Goal: Task Accomplishment & Management: Use online tool/utility

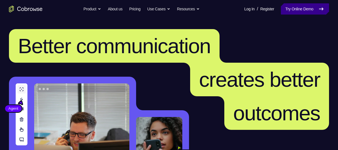
click at [299, 9] on link "Try Online Demo" at bounding box center [305, 8] width 48 height 11
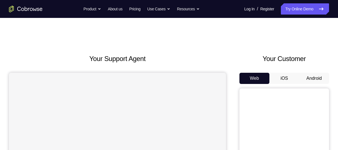
click at [318, 77] on button "Android" at bounding box center [314, 78] width 30 height 11
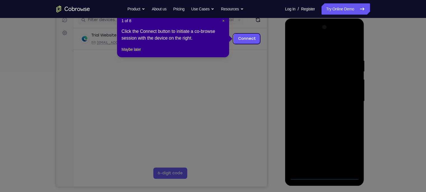
click at [223, 21] on span "×" at bounding box center [223, 20] width 2 height 4
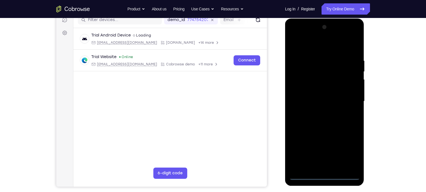
click at [327, 150] on div at bounding box center [324, 101] width 71 height 157
click at [338, 150] on div at bounding box center [324, 101] width 71 height 157
click at [301, 32] on div at bounding box center [324, 101] width 71 height 157
click at [338, 104] on div at bounding box center [324, 101] width 71 height 157
click at [319, 112] on div at bounding box center [324, 101] width 71 height 157
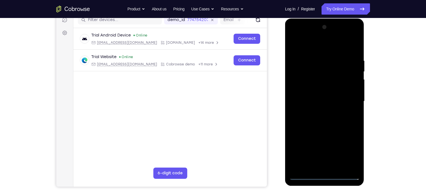
click at [314, 98] on div at bounding box center [324, 101] width 71 height 157
click at [305, 87] on div at bounding box center [324, 101] width 71 height 157
click at [311, 98] on div at bounding box center [324, 101] width 71 height 157
click at [310, 121] on div at bounding box center [324, 101] width 71 height 157
click at [315, 117] on div at bounding box center [324, 101] width 71 height 157
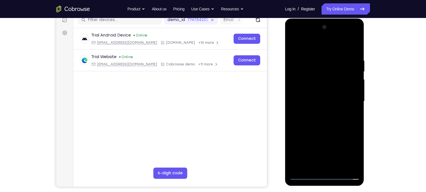
click at [314, 116] on div at bounding box center [324, 101] width 71 height 157
click at [313, 119] on div at bounding box center [324, 101] width 71 height 157
click at [319, 115] on div at bounding box center [324, 101] width 71 height 157
click at [338, 44] on div at bounding box center [324, 101] width 71 height 157
click at [338, 150] on div at bounding box center [324, 101] width 71 height 157
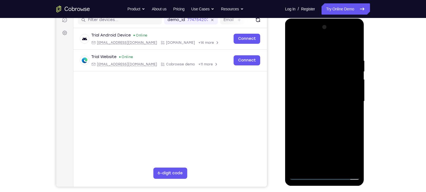
click at [338, 150] on div at bounding box center [324, 101] width 71 height 157
click at [323, 122] on div at bounding box center [324, 101] width 71 height 157
click at [338, 150] on div at bounding box center [324, 101] width 71 height 157
click at [321, 129] on div at bounding box center [324, 101] width 71 height 157
click at [305, 150] on div at bounding box center [324, 101] width 71 height 157
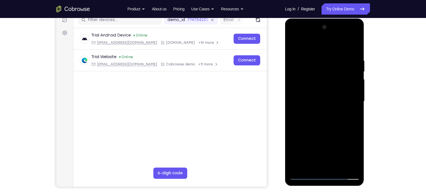
click at [316, 60] on div at bounding box center [324, 101] width 71 height 157
click at [338, 82] on div at bounding box center [324, 101] width 71 height 157
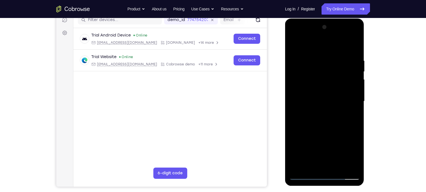
click at [338, 63] on div at bounding box center [324, 101] width 71 height 157
click at [338, 46] on div at bounding box center [324, 101] width 71 height 157
click at [338, 47] on div at bounding box center [324, 101] width 71 height 157
click at [280, 92] on div at bounding box center [325, 100] width 90 height 172
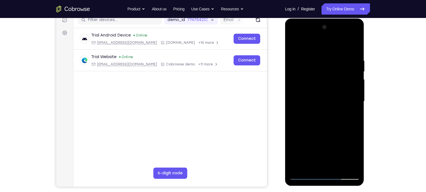
click at [337, 150] on div at bounding box center [324, 101] width 71 height 157
click at [304, 150] on div at bounding box center [324, 101] width 71 height 157
click at [338, 150] on div at bounding box center [324, 101] width 71 height 157
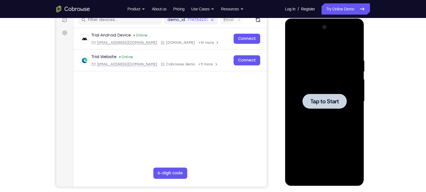
click at [324, 93] on div at bounding box center [324, 101] width 71 height 157
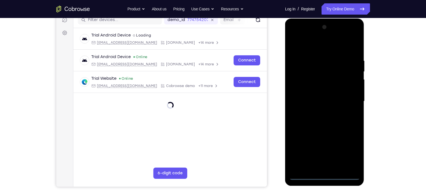
click at [327, 150] on div at bounding box center [324, 101] width 71 height 157
click at [325, 150] on div at bounding box center [324, 101] width 71 height 157
click at [338, 150] on div at bounding box center [324, 101] width 71 height 157
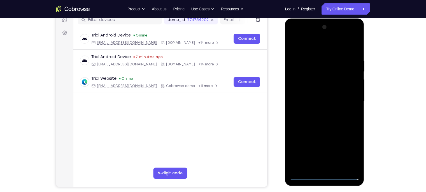
click at [325, 150] on div at bounding box center [324, 101] width 71 height 157
click at [338, 150] on div at bounding box center [324, 101] width 71 height 157
click at [302, 46] on div at bounding box center [324, 101] width 71 height 157
click at [338, 100] on div at bounding box center [324, 101] width 71 height 157
click at [316, 108] on div at bounding box center [324, 101] width 71 height 157
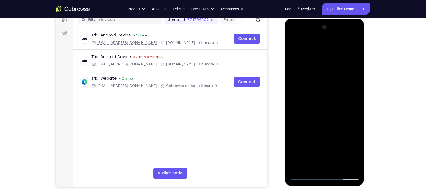
click at [308, 97] on div at bounding box center [324, 101] width 71 height 157
click at [301, 88] on div at bounding box center [324, 101] width 71 height 157
click at [309, 101] on div at bounding box center [324, 101] width 71 height 157
click at [317, 117] on div at bounding box center [324, 101] width 71 height 157
click at [321, 123] on div at bounding box center [324, 101] width 71 height 157
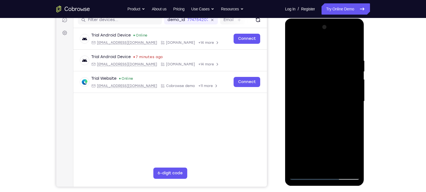
click at [323, 122] on div at bounding box center [324, 101] width 71 height 157
click at [338, 43] on div at bounding box center [324, 101] width 71 height 157
click at [320, 56] on div at bounding box center [324, 101] width 71 height 157
click at [316, 119] on div at bounding box center [324, 101] width 71 height 157
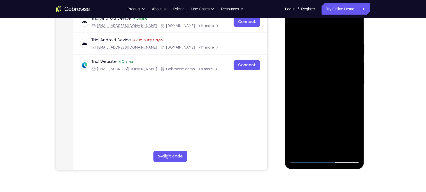
scroll to position [92, 0]
click at [338, 149] on div at bounding box center [324, 83] width 71 height 157
click at [322, 107] on div at bounding box center [324, 83] width 71 height 157
click at [314, 42] on div at bounding box center [324, 83] width 71 height 157
click at [338, 64] on div at bounding box center [324, 83] width 71 height 157
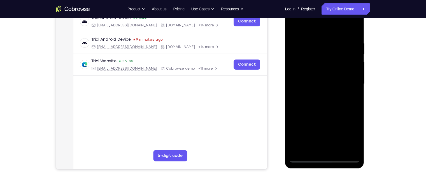
click at [338, 64] on div at bounding box center [324, 83] width 71 height 157
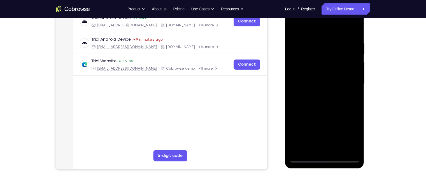
click at [338, 64] on div at bounding box center [324, 83] width 71 height 157
click at [287, 71] on div at bounding box center [324, 84] width 79 height 167
click at [291, 73] on div at bounding box center [324, 83] width 71 height 157
click at [338, 66] on div at bounding box center [324, 83] width 71 height 157
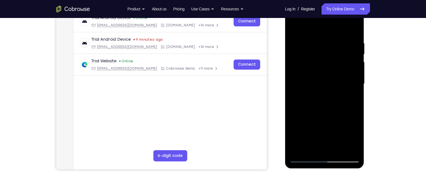
click at [338, 61] on div at bounding box center [324, 83] width 71 height 157
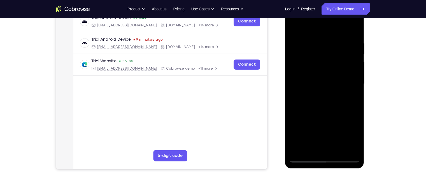
click at [338, 61] on div at bounding box center [324, 83] width 71 height 157
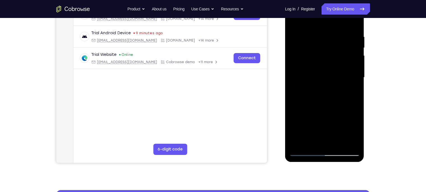
scroll to position [98, 0]
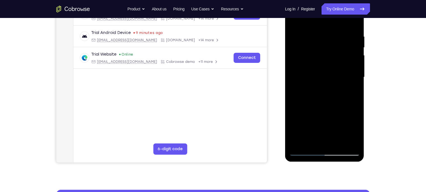
click at [338, 64] on div at bounding box center [324, 77] width 71 height 157
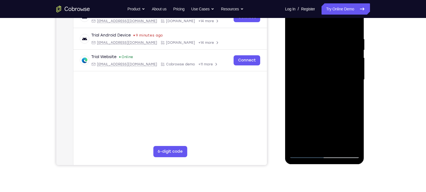
scroll to position [96, 0]
click at [338, 61] on div at bounding box center [324, 79] width 71 height 157
click at [338, 62] on div at bounding box center [324, 79] width 71 height 157
click at [338, 54] on div at bounding box center [324, 79] width 71 height 157
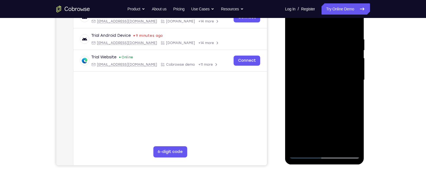
click at [338, 54] on div at bounding box center [324, 79] width 71 height 157
click at [338, 44] on div at bounding box center [324, 79] width 71 height 157
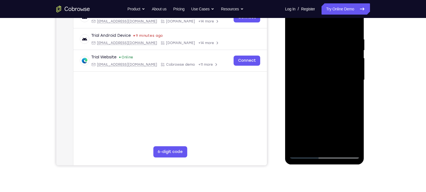
click at [338, 25] on div at bounding box center [324, 79] width 71 height 157
drag, startPoint x: 320, startPoint y: 62, endPoint x: 311, endPoint y: 156, distance: 94.3
click at [311, 150] on div at bounding box center [324, 79] width 71 height 157
click at [314, 36] on div at bounding box center [324, 79] width 71 height 157
click at [338, 55] on div at bounding box center [324, 79] width 71 height 157
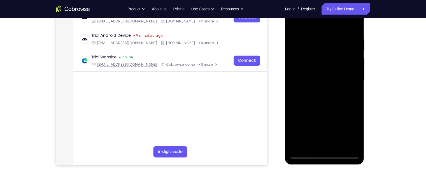
click at [338, 55] on div at bounding box center [324, 79] width 71 height 157
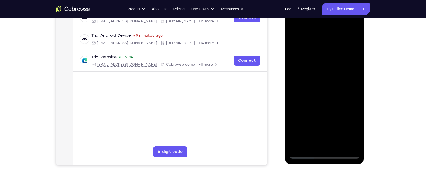
click at [338, 55] on div at bounding box center [324, 79] width 71 height 157
click at [338, 147] on div at bounding box center [324, 79] width 71 height 157
click at [338, 83] on div at bounding box center [324, 79] width 71 height 157
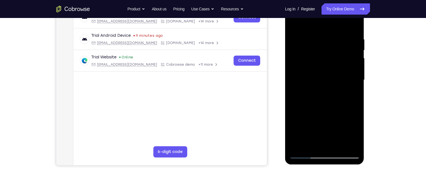
click at [338, 83] on div at bounding box center [324, 79] width 71 height 157
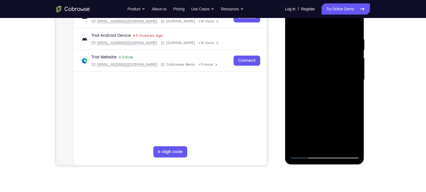
click at [338, 83] on div at bounding box center [324, 79] width 71 height 157
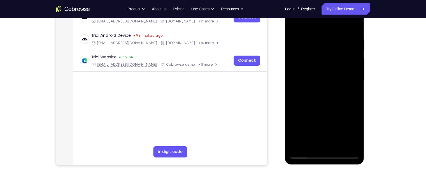
click at [338, 83] on div at bounding box center [324, 79] width 71 height 157
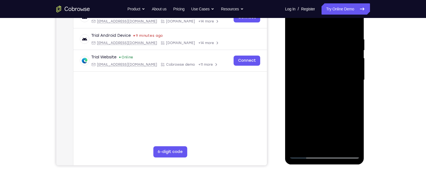
click at [338, 83] on div at bounding box center [324, 79] width 71 height 157
click at [338, 29] on div at bounding box center [324, 79] width 71 height 157
drag, startPoint x: 330, startPoint y: 65, endPoint x: 327, endPoint y: 138, distance: 73.5
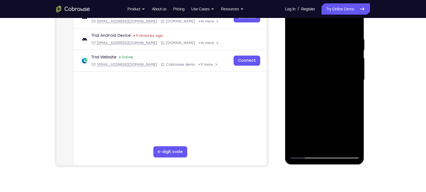
click at [327, 138] on div at bounding box center [324, 79] width 71 height 157
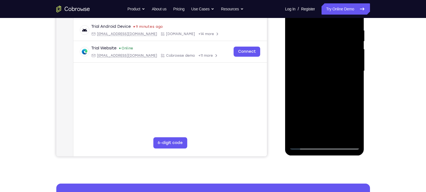
scroll to position [105, 0]
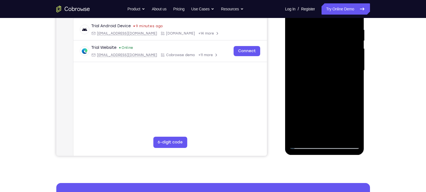
click at [338, 136] on div at bounding box center [324, 70] width 71 height 157
click at [338, 129] on div at bounding box center [324, 70] width 71 height 157
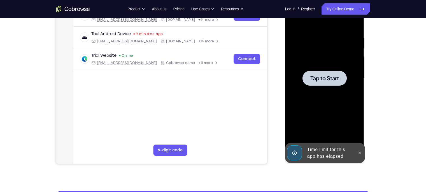
scroll to position [90, 0]
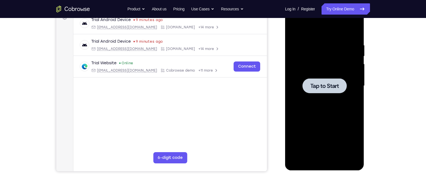
click at [338, 64] on div at bounding box center [324, 85] width 71 height 157
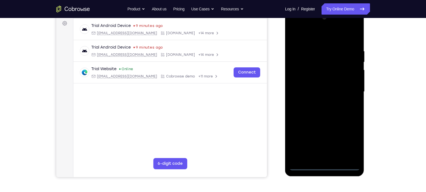
scroll to position [106, 0]
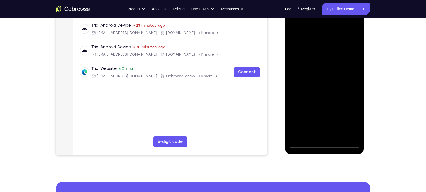
click at [322, 143] on div at bounding box center [324, 69] width 71 height 157
click at [338, 120] on div at bounding box center [324, 69] width 71 height 157
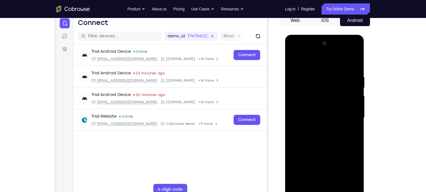
scroll to position [54, 0]
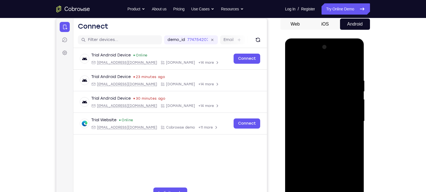
click at [300, 55] on div at bounding box center [324, 121] width 71 height 157
click at [303, 106] on div at bounding box center [324, 121] width 71 height 157
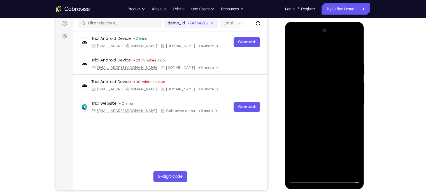
scroll to position [71, 0]
click at [323, 104] on div at bounding box center [324, 104] width 71 height 157
click at [312, 96] on div at bounding box center [324, 104] width 71 height 157
click at [314, 110] on div at bounding box center [324, 104] width 71 height 157
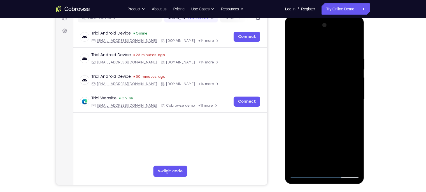
scroll to position [73, 0]
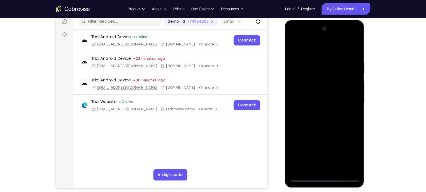
click at [318, 138] on div at bounding box center [324, 102] width 71 height 157
click at [333, 89] on div at bounding box center [324, 102] width 71 height 157
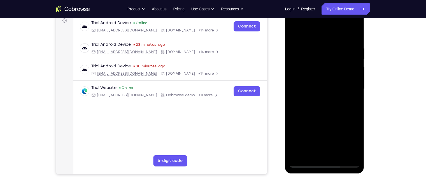
drag, startPoint x: 321, startPoint y: 107, endPoint x: 306, endPoint y: 70, distance: 40.4
click at [306, 70] on div at bounding box center [324, 88] width 71 height 157
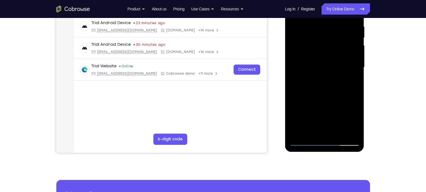
scroll to position [108, 0]
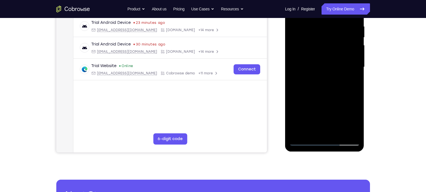
click at [311, 131] on div at bounding box center [324, 67] width 71 height 157
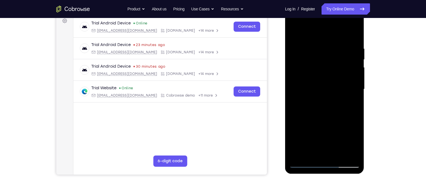
scroll to position [87, 0]
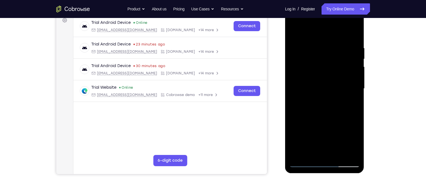
click at [319, 88] on div at bounding box center [324, 88] width 71 height 157
click at [338, 22] on div at bounding box center [324, 88] width 71 height 157
click at [299, 21] on div at bounding box center [324, 88] width 71 height 157
click at [338, 83] on div at bounding box center [324, 88] width 71 height 157
click at [338, 20] on div at bounding box center [324, 88] width 71 height 157
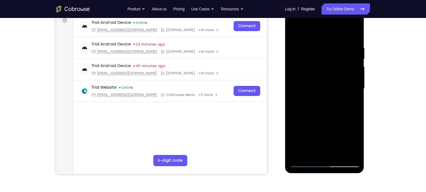
click at [328, 44] on div at bounding box center [324, 88] width 71 height 157
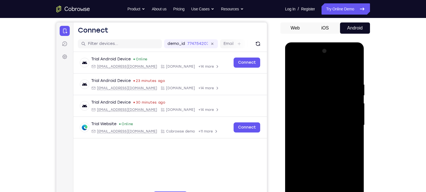
click at [322, 140] on div at bounding box center [324, 125] width 71 height 157
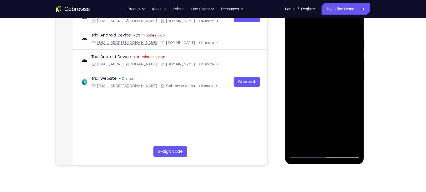
scroll to position [96, 0]
click at [330, 140] on div at bounding box center [324, 79] width 71 height 157
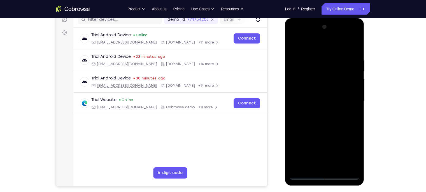
scroll to position [82, 0]
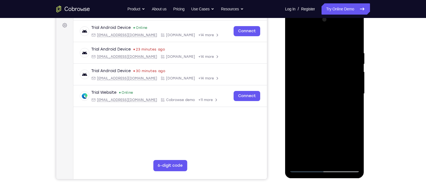
click at [338, 28] on div at bounding box center [324, 93] width 71 height 157
click at [308, 58] on div at bounding box center [324, 93] width 71 height 157
click at [319, 103] on div at bounding box center [324, 93] width 71 height 157
click at [320, 120] on div at bounding box center [324, 93] width 71 height 157
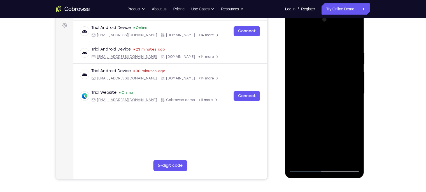
click at [324, 89] on div at bounding box center [324, 93] width 71 height 157
click at [324, 76] on div at bounding box center [324, 93] width 71 height 157
click at [335, 68] on div at bounding box center [324, 93] width 71 height 157
click at [327, 60] on div at bounding box center [324, 93] width 71 height 157
click at [330, 120] on div at bounding box center [324, 93] width 71 height 157
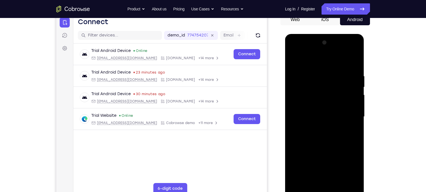
scroll to position [58, 0]
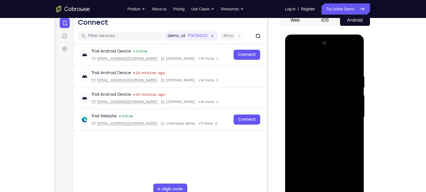
click at [338, 59] on div at bounding box center [324, 117] width 71 height 157
click at [294, 59] on div at bounding box center [324, 117] width 71 height 157
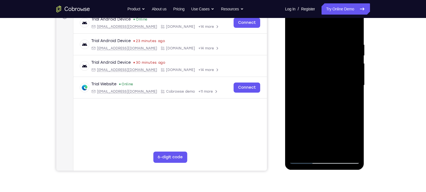
scroll to position [91, 0]
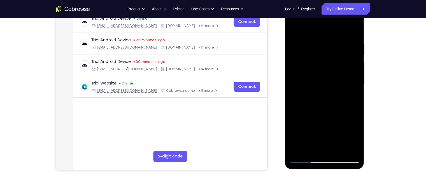
click at [312, 148] on div at bounding box center [324, 84] width 71 height 157
click at [311, 26] on div at bounding box center [324, 84] width 71 height 157
click at [317, 36] on div at bounding box center [324, 84] width 71 height 157
click at [303, 123] on div at bounding box center [324, 84] width 71 height 157
click at [293, 27] on div at bounding box center [324, 84] width 71 height 157
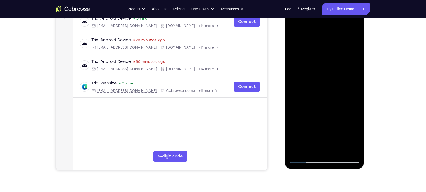
click at [294, 25] on div at bounding box center [324, 84] width 71 height 157
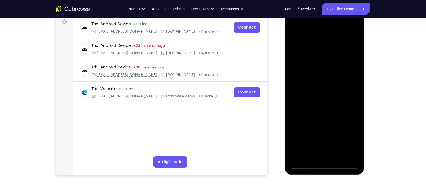
scroll to position [70, 0]
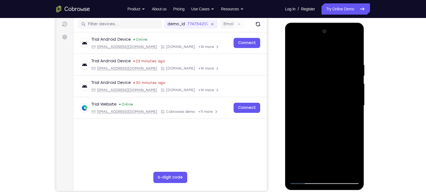
click at [338, 120] on div at bounding box center [324, 105] width 71 height 157
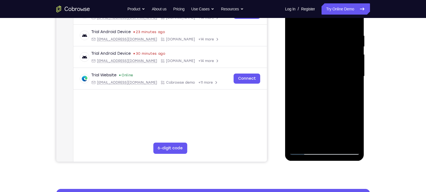
scroll to position [101, 0]
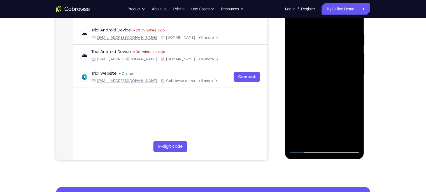
click at [303, 115] on div at bounding box center [324, 74] width 71 height 157
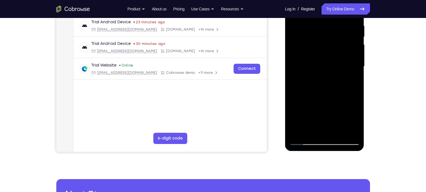
scroll to position [108, 0]
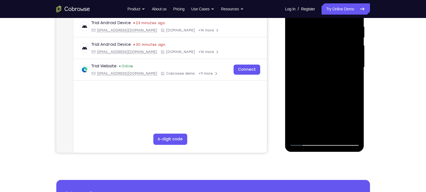
click at [338, 133] on div at bounding box center [324, 67] width 71 height 157
click at [319, 96] on div at bounding box center [324, 67] width 71 height 157
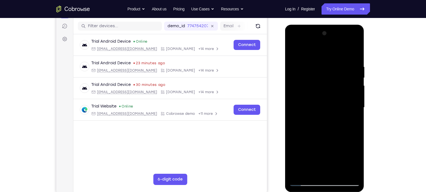
scroll to position [68, 0]
click at [295, 48] on div at bounding box center [324, 107] width 71 height 157
click at [295, 50] on div at bounding box center [324, 107] width 71 height 157
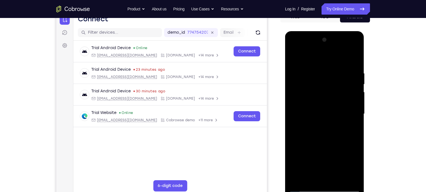
scroll to position [59, 0]
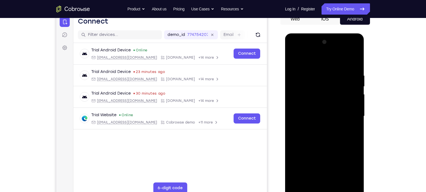
click at [314, 68] on div at bounding box center [324, 116] width 71 height 157
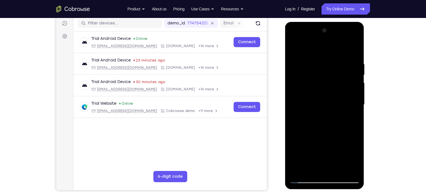
click at [338, 99] on div at bounding box center [324, 104] width 71 height 157
drag, startPoint x: 301, startPoint y: 104, endPoint x: 354, endPoint y: 90, distance: 54.3
click at [338, 90] on div at bounding box center [324, 104] width 71 height 157
click at [294, 123] on div at bounding box center [324, 104] width 71 height 157
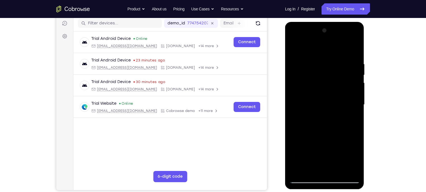
click at [338, 52] on div at bounding box center [324, 104] width 71 height 157
click at [338, 37] on div at bounding box center [324, 104] width 71 height 157
click at [315, 61] on div at bounding box center [324, 104] width 71 height 157
click at [338, 53] on div at bounding box center [324, 104] width 71 height 157
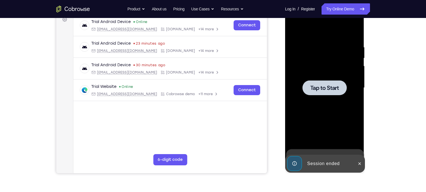
scroll to position [87, 0]
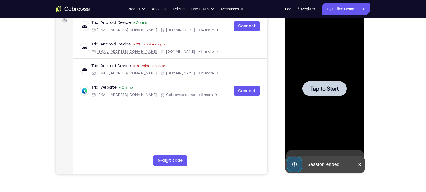
click at [331, 88] on span "Tap to Start" at bounding box center [324, 89] width 29 height 6
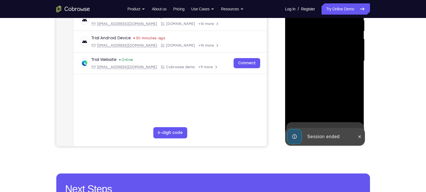
scroll to position [115, 0]
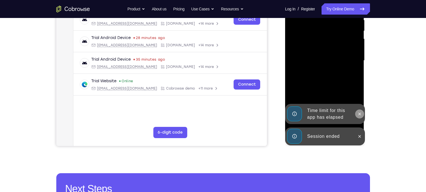
click at [338, 113] on icon at bounding box center [359, 114] width 4 height 4
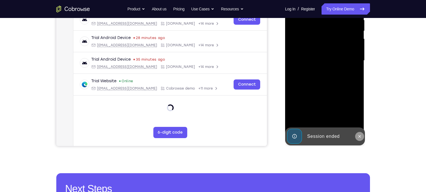
click at [338, 137] on icon at bounding box center [360, 136] width 3 height 3
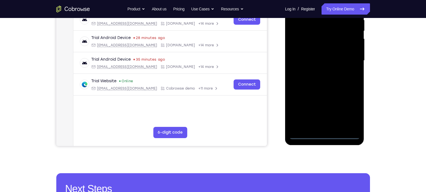
click at [326, 136] on div at bounding box center [324, 60] width 71 height 157
click at [338, 109] on div at bounding box center [324, 60] width 71 height 157
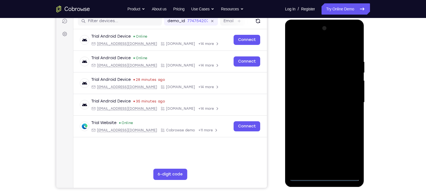
scroll to position [73, 0]
click at [302, 44] on div at bounding box center [324, 102] width 71 height 157
click at [297, 84] on div at bounding box center [324, 102] width 71 height 157
click at [313, 99] on div at bounding box center [324, 102] width 71 height 157
click at [318, 91] on div at bounding box center [324, 102] width 71 height 157
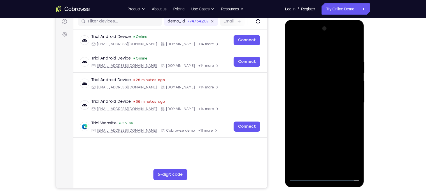
click at [317, 94] on div at bounding box center [324, 102] width 71 height 157
click at [311, 106] on div at bounding box center [324, 102] width 71 height 157
click at [330, 135] on div at bounding box center [324, 102] width 71 height 157
click at [328, 86] on div at bounding box center [324, 102] width 71 height 157
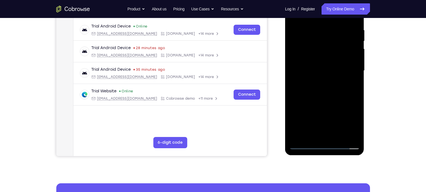
drag, startPoint x: 325, startPoint y: 100, endPoint x: 319, endPoint y: 48, distance: 52.7
click at [319, 48] on div at bounding box center [324, 70] width 71 height 157
click at [320, 133] on div at bounding box center [324, 70] width 71 height 157
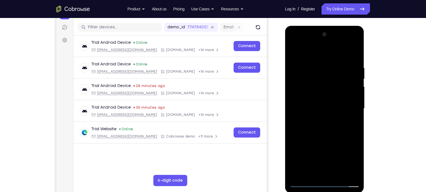
scroll to position [66, 0]
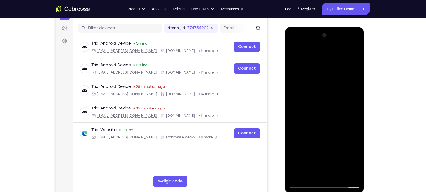
click at [317, 100] on div at bounding box center [324, 109] width 71 height 157
click at [338, 41] on div at bounding box center [324, 109] width 71 height 157
click at [312, 42] on div at bounding box center [324, 109] width 71 height 157
click at [295, 43] on div at bounding box center [324, 109] width 71 height 157
click at [338, 103] on div at bounding box center [324, 109] width 71 height 157
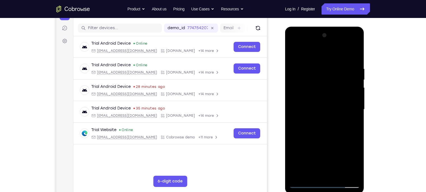
click at [338, 42] on div at bounding box center [324, 109] width 71 height 157
click at [315, 55] on div at bounding box center [324, 109] width 71 height 157
click at [312, 124] on div at bounding box center [324, 109] width 71 height 157
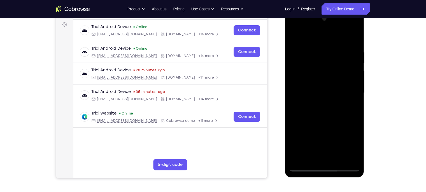
scroll to position [84, 0]
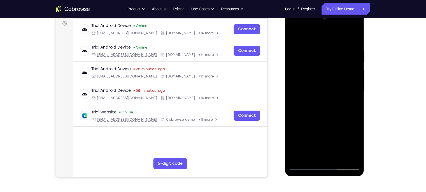
click at [327, 150] on div at bounding box center [324, 91] width 71 height 157
drag, startPoint x: 319, startPoint y: 112, endPoint x: 329, endPoint y: 64, distance: 49.7
click at [329, 64] on div at bounding box center [324, 91] width 71 height 157
drag, startPoint x: 324, startPoint y: 80, endPoint x: 326, endPoint y: 37, distance: 42.4
click at [326, 37] on div at bounding box center [324, 91] width 71 height 157
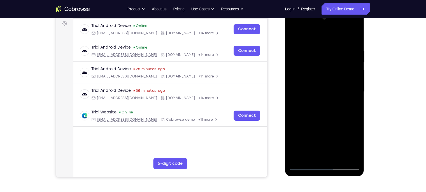
drag, startPoint x: 316, startPoint y: 103, endPoint x: 319, endPoint y: 43, distance: 59.8
click at [319, 43] on div at bounding box center [324, 91] width 71 height 157
click at [338, 25] on div at bounding box center [324, 91] width 71 height 157
click at [308, 48] on div at bounding box center [324, 91] width 71 height 157
click at [318, 101] on div at bounding box center [324, 91] width 71 height 157
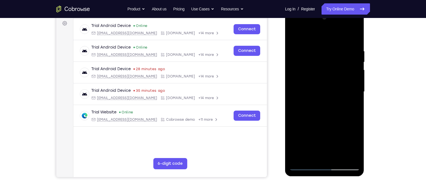
click at [320, 116] on div at bounding box center [324, 91] width 71 height 157
click at [323, 119] on div at bounding box center [324, 91] width 71 height 157
click at [318, 85] on div at bounding box center [324, 91] width 71 height 157
click at [325, 73] on div at bounding box center [324, 91] width 71 height 157
click at [338, 64] on div at bounding box center [324, 91] width 71 height 157
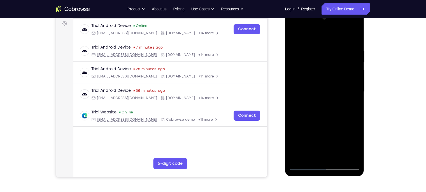
click at [336, 68] on div at bounding box center [324, 91] width 71 height 157
click at [322, 104] on div at bounding box center [324, 91] width 71 height 157
click at [324, 96] on div at bounding box center [324, 91] width 71 height 157
click at [326, 87] on div at bounding box center [324, 91] width 71 height 157
click at [330, 74] on div at bounding box center [324, 91] width 71 height 157
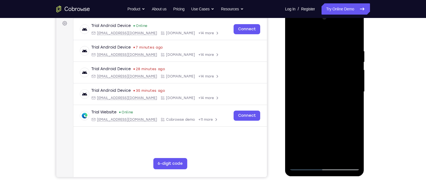
click at [329, 66] on div at bounding box center [324, 91] width 71 height 157
click at [318, 47] on div at bounding box center [324, 91] width 71 height 157
click at [338, 42] on div at bounding box center [324, 91] width 71 height 157
click at [338, 32] on div at bounding box center [324, 91] width 71 height 157
click at [294, 32] on div at bounding box center [324, 91] width 71 height 157
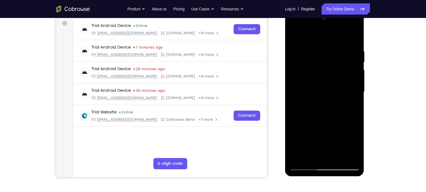
click at [321, 116] on div at bounding box center [324, 91] width 71 height 157
click at [338, 105] on div at bounding box center [324, 91] width 71 height 157
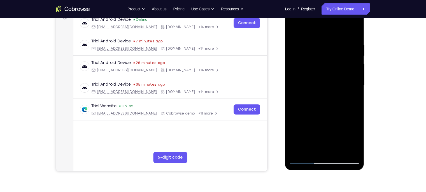
scroll to position [85, 0]
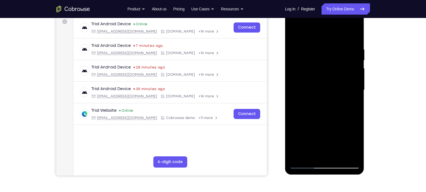
drag, startPoint x: 327, startPoint y: 116, endPoint x: 331, endPoint y: 80, distance: 35.9
click at [331, 80] on div at bounding box center [324, 89] width 71 height 157
click at [325, 92] on div at bounding box center [324, 89] width 71 height 157
click at [316, 47] on div at bounding box center [324, 89] width 71 height 157
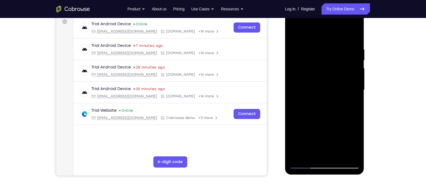
click at [338, 97] on div at bounding box center [324, 89] width 71 height 157
click at [338, 91] on div at bounding box center [324, 89] width 71 height 157
click at [338, 87] on div at bounding box center [324, 89] width 71 height 157
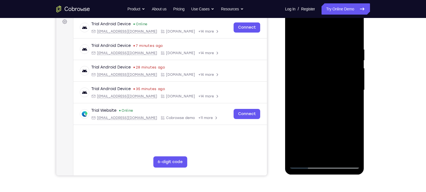
click at [338, 87] on div at bounding box center [324, 89] width 71 height 157
drag, startPoint x: 352, startPoint y: 87, endPoint x: 275, endPoint y: 109, distance: 79.8
click at [285, 109] on html "Online web based iOS Simulators and Android Emulators. Run iPhone, iPad, Mobile…" at bounding box center [325, 91] width 80 height 168
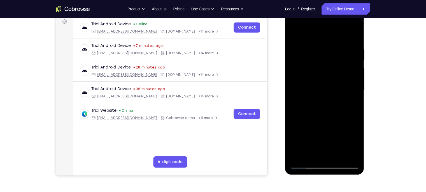
drag, startPoint x: 350, startPoint y: 90, endPoint x: 299, endPoint y: 92, distance: 50.4
click at [299, 92] on div at bounding box center [324, 89] width 71 height 157
click at [338, 95] on div at bounding box center [324, 89] width 71 height 157
drag, startPoint x: 353, startPoint y: 91, endPoint x: 288, endPoint y: 98, distance: 64.8
click at [288, 98] on div at bounding box center [324, 90] width 79 height 167
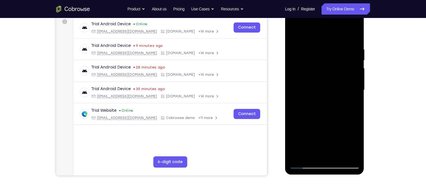
drag, startPoint x: 351, startPoint y: 108, endPoint x: 310, endPoint y: 103, distance: 41.3
click at [310, 103] on div at bounding box center [324, 89] width 71 height 157
drag, startPoint x: 349, startPoint y: 93, endPoint x: 306, endPoint y: 96, distance: 43.0
click at [306, 96] on div at bounding box center [324, 89] width 71 height 157
drag, startPoint x: 349, startPoint y: 103, endPoint x: 322, endPoint y: 103, distance: 26.6
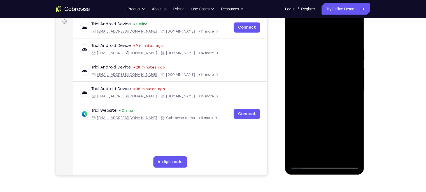
click at [322, 103] on div at bounding box center [324, 89] width 71 height 157
drag, startPoint x: 349, startPoint y: 101, endPoint x: 309, endPoint y: 100, distance: 40.1
click at [309, 100] on div at bounding box center [324, 89] width 71 height 157
drag, startPoint x: 347, startPoint y: 107, endPoint x: 315, endPoint y: 107, distance: 32.2
click at [315, 107] on div at bounding box center [324, 89] width 71 height 157
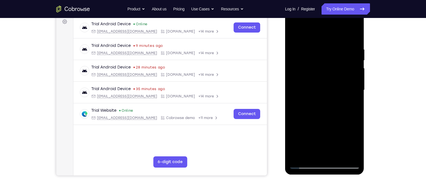
click at [338, 103] on div at bounding box center [324, 89] width 71 height 157
click at [338, 34] on div at bounding box center [324, 89] width 71 height 157
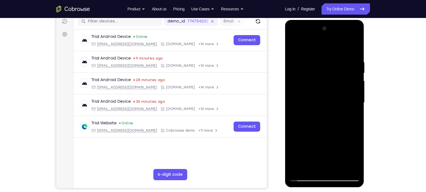
scroll to position [87, 0]
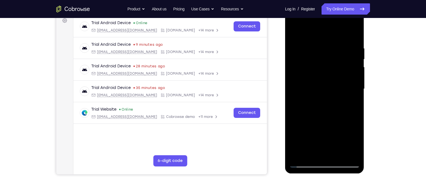
click at [310, 150] on div at bounding box center [324, 88] width 71 height 157
click at [318, 30] on div at bounding box center [324, 88] width 71 height 157
click at [328, 41] on div at bounding box center [324, 88] width 71 height 157
drag, startPoint x: 349, startPoint y: 93, endPoint x: 349, endPoint y: 68, distance: 25.2
click at [338, 68] on div at bounding box center [324, 88] width 71 height 157
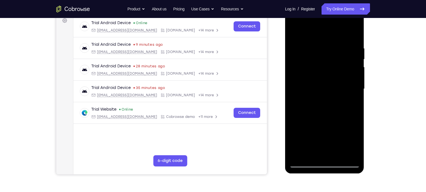
drag, startPoint x: 322, startPoint y: 138, endPoint x: 324, endPoint y: 103, distance: 35.9
click at [324, 103] on div at bounding box center [324, 88] width 71 height 157
click at [299, 43] on div at bounding box center [324, 88] width 71 height 157
